Goal: Task Accomplishment & Management: Manage account settings

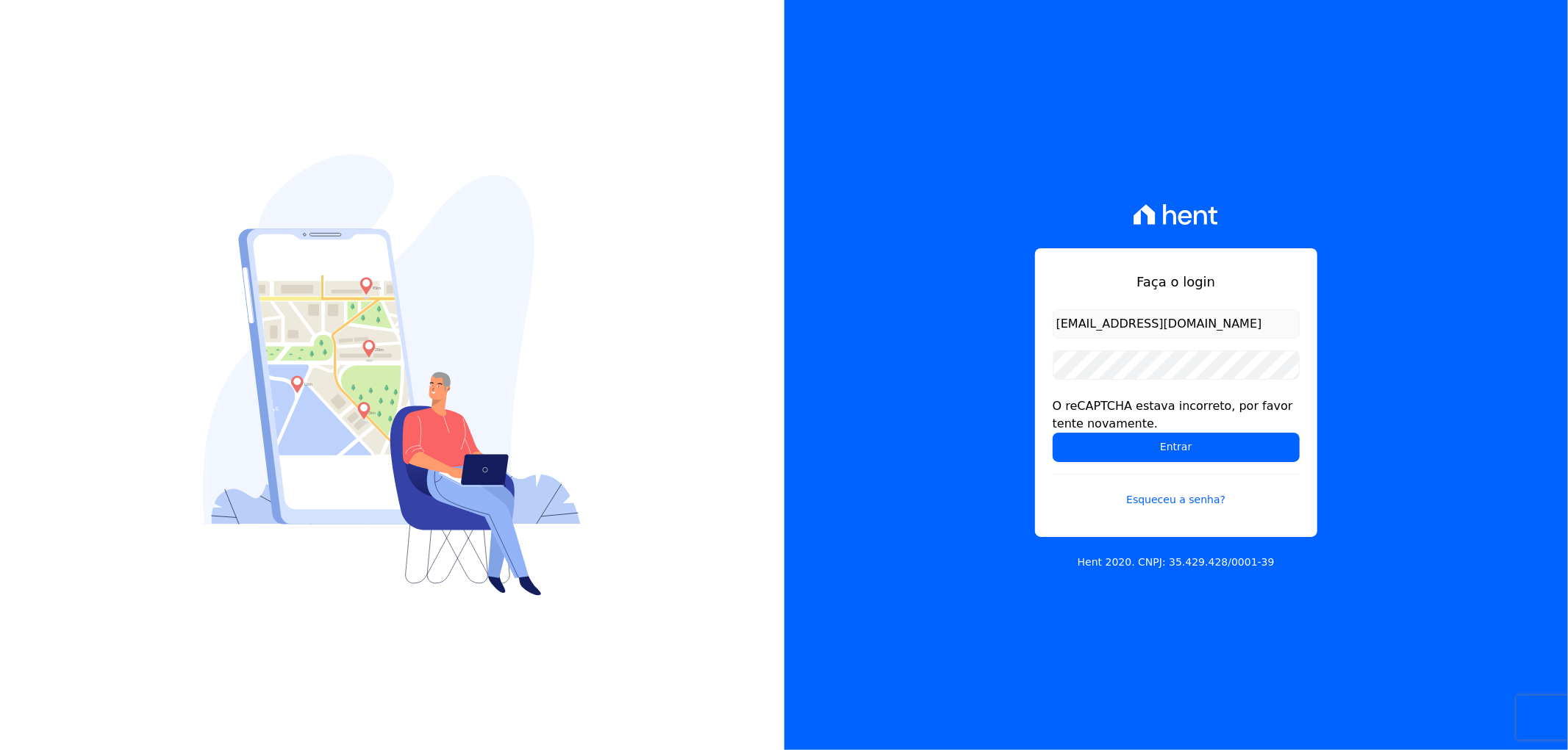
click at [1225, 442] on input "Entrar" at bounding box center [1176, 447] width 247 height 29
drag, startPoint x: 921, startPoint y: 572, endPoint x: 952, endPoint y: 555, distance: 35.4
click at [922, 572] on div "Faça o login recepcao@vilaurbe.com.br O reCAPTCHA estava incorreto, por favor t…" at bounding box center [1176, 375] width 784 height 750
click at [1140, 440] on input "Entrar" at bounding box center [1176, 447] width 247 height 29
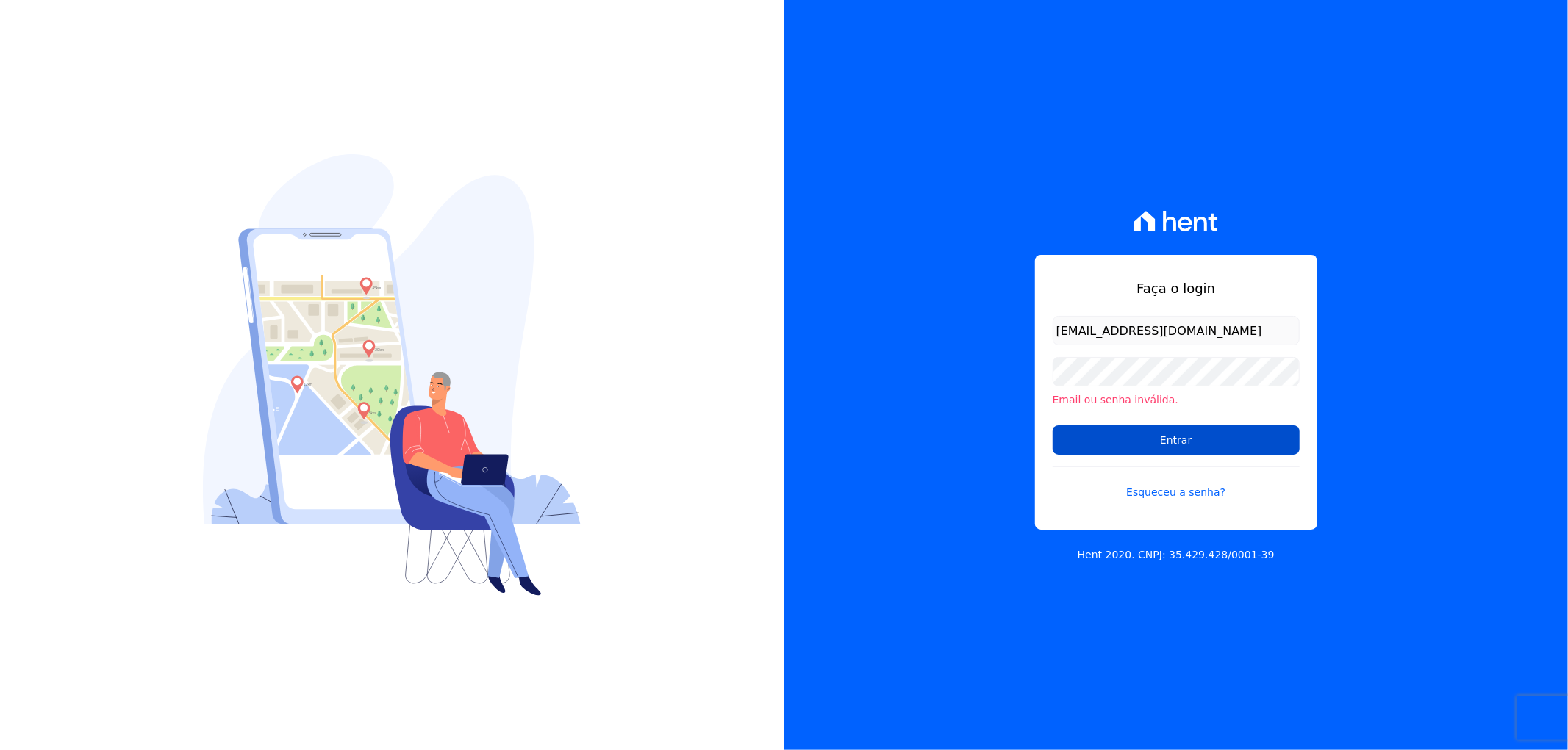
click at [1158, 446] on input "Entrar" at bounding box center [1176, 440] width 247 height 29
click at [1111, 432] on input "Entrar" at bounding box center [1176, 440] width 247 height 29
click at [1114, 453] on input "Entrar" at bounding box center [1176, 440] width 247 height 29
click at [1114, 452] on input "Entrar" at bounding box center [1176, 440] width 247 height 29
